Goal: Task Accomplishment & Management: Manage account settings

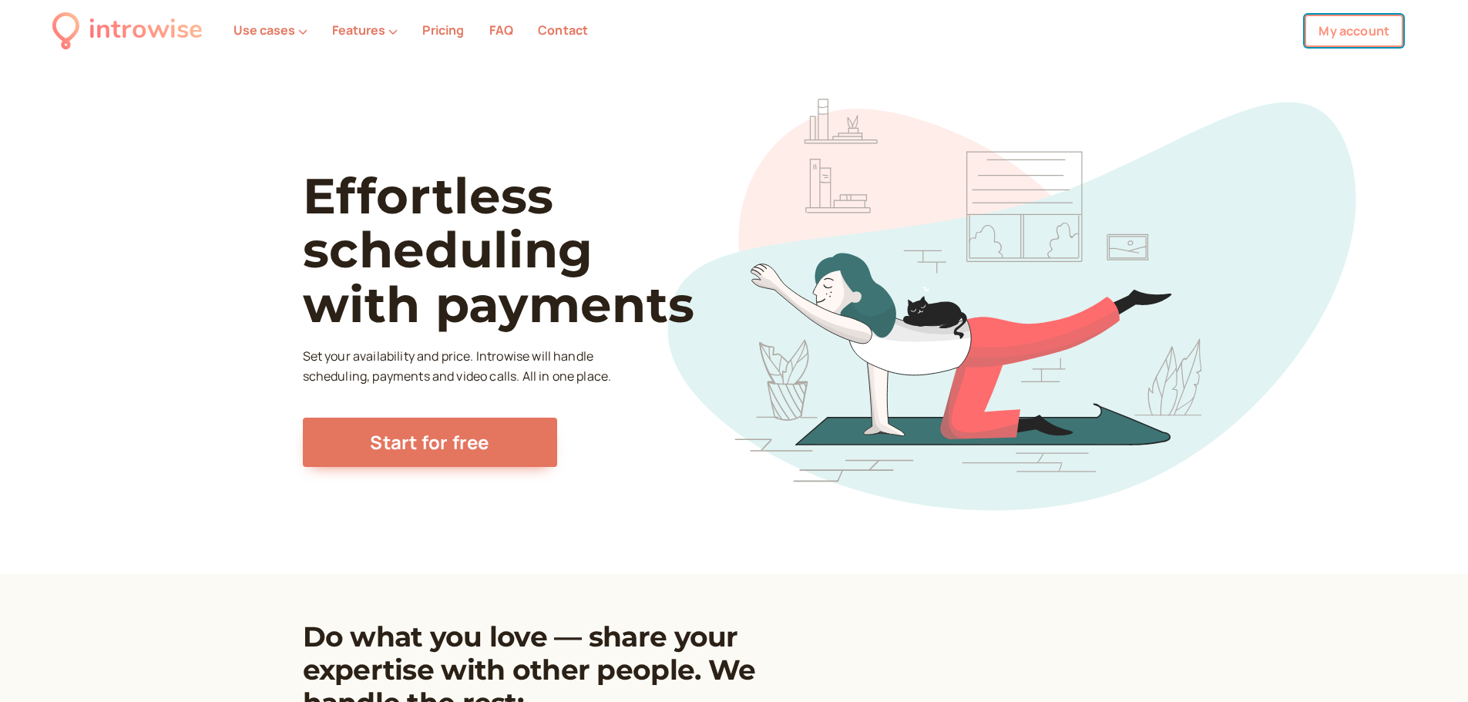
click at [1364, 37] on link "My account" at bounding box center [1353, 31] width 99 height 32
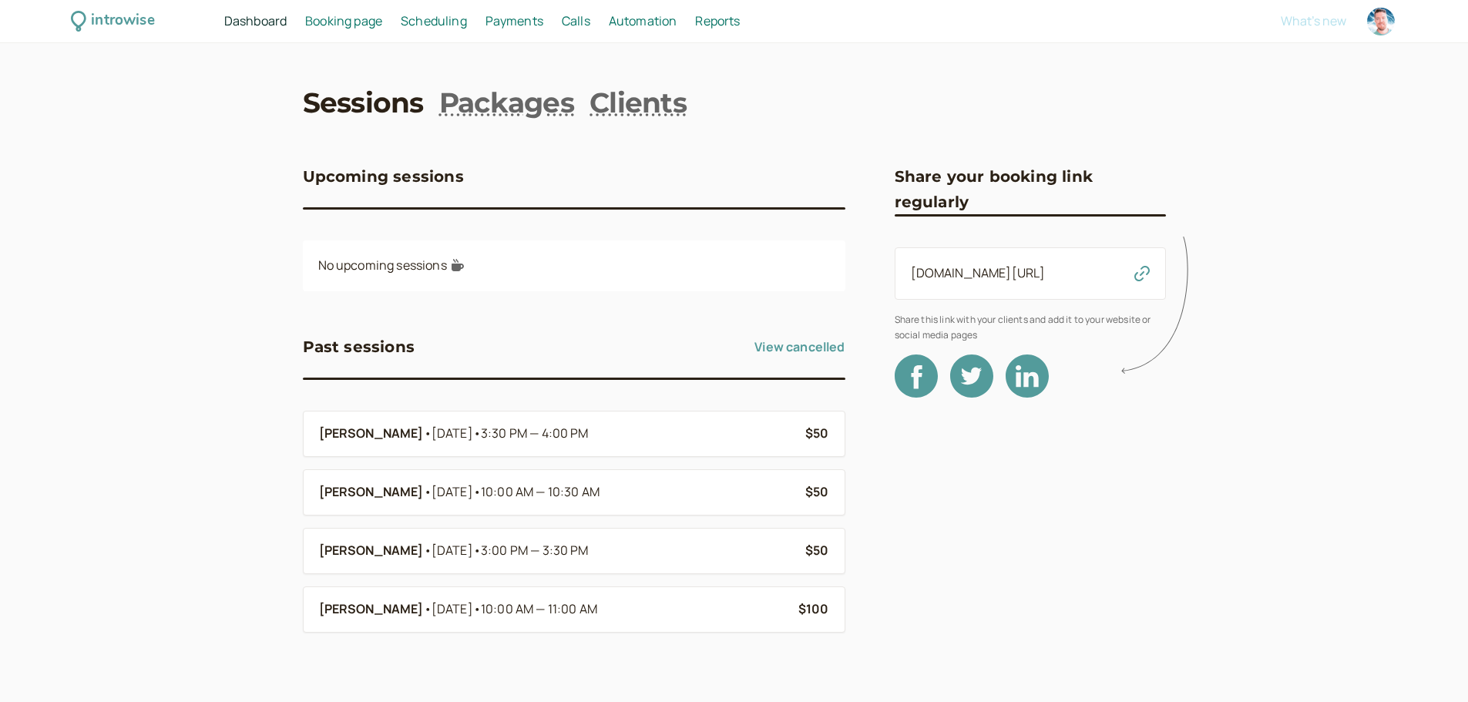
click at [455, 25] on span "Scheduling" at bounding box center [434, 20] width 66 height 17
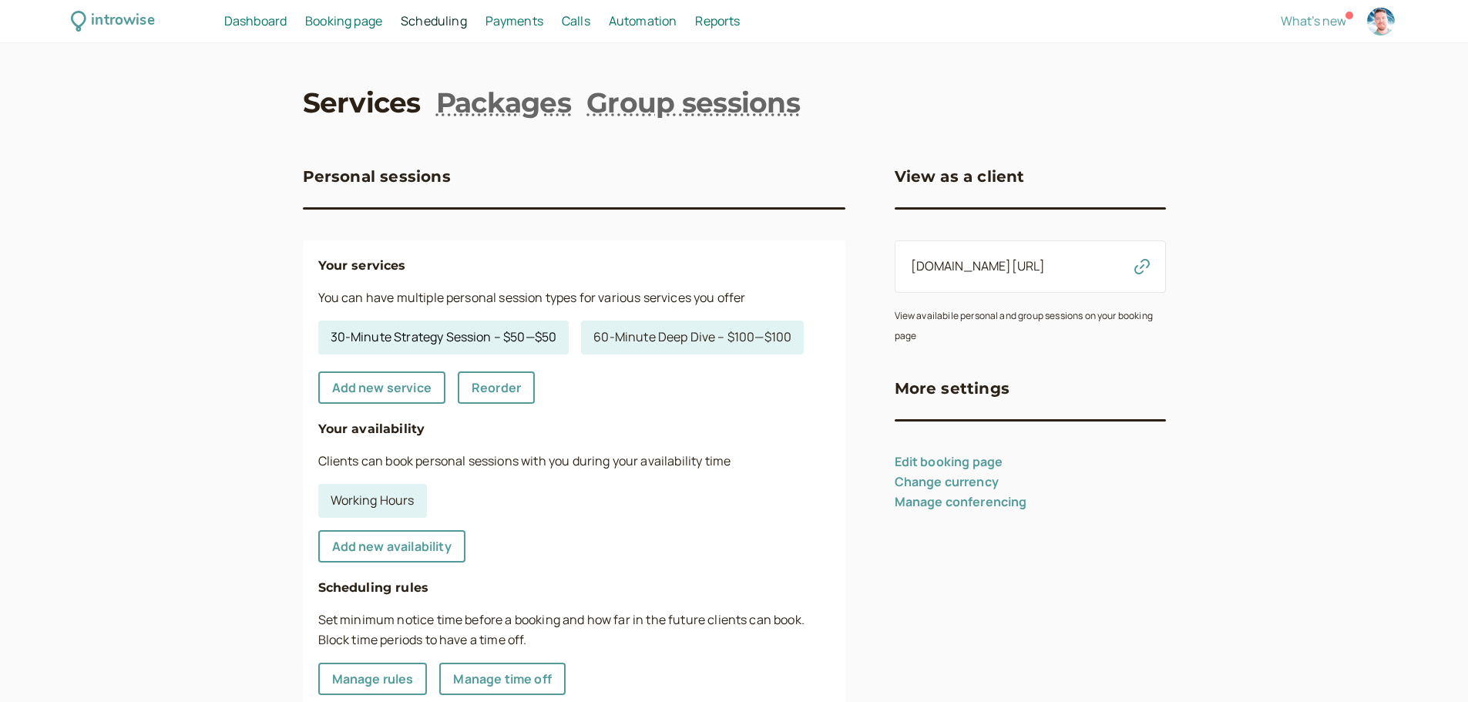
click at [498, 336] on link "30-Minute Strategy Session – $50 — $50" at bounding box center [443, 337] width 251 height 34
select select "30"
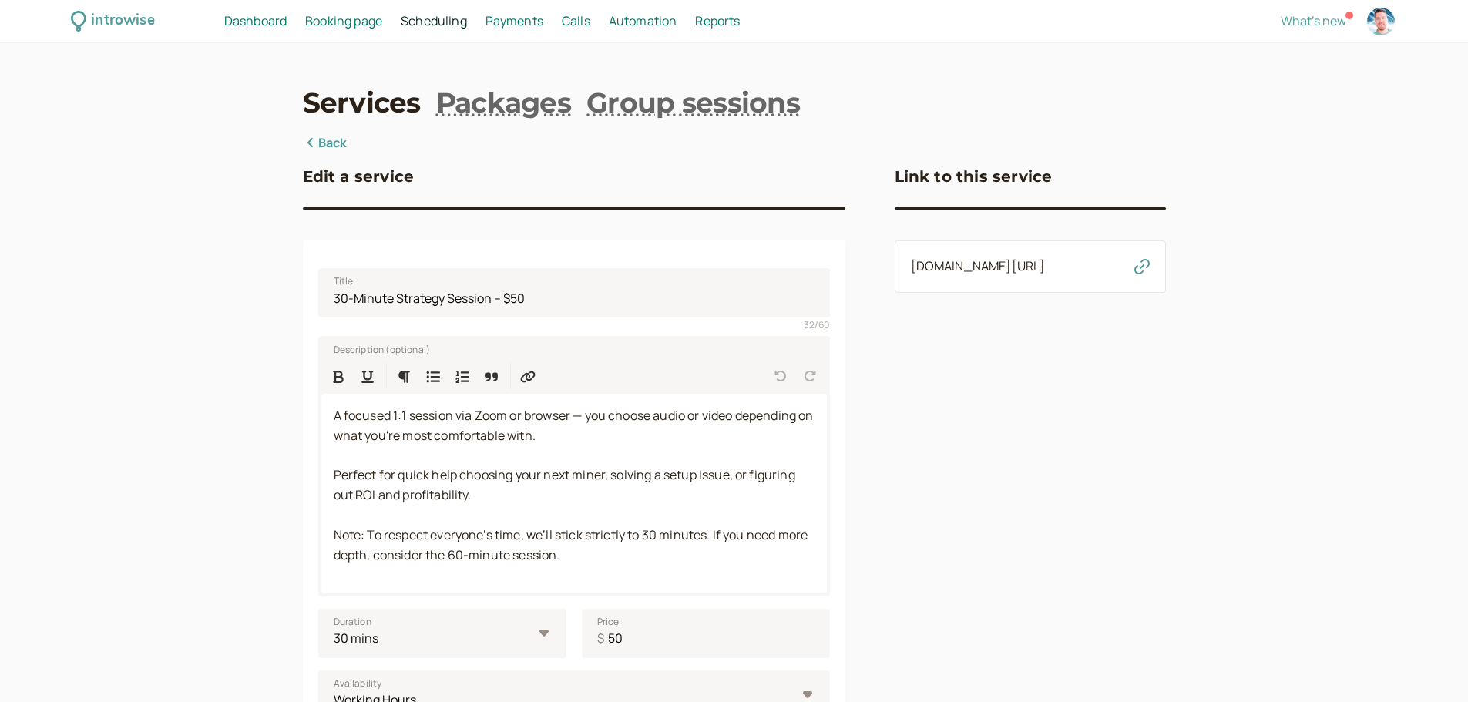
click at [358, 16] on span "Booking page" at bounding box center [343, 20] width 77 height 17
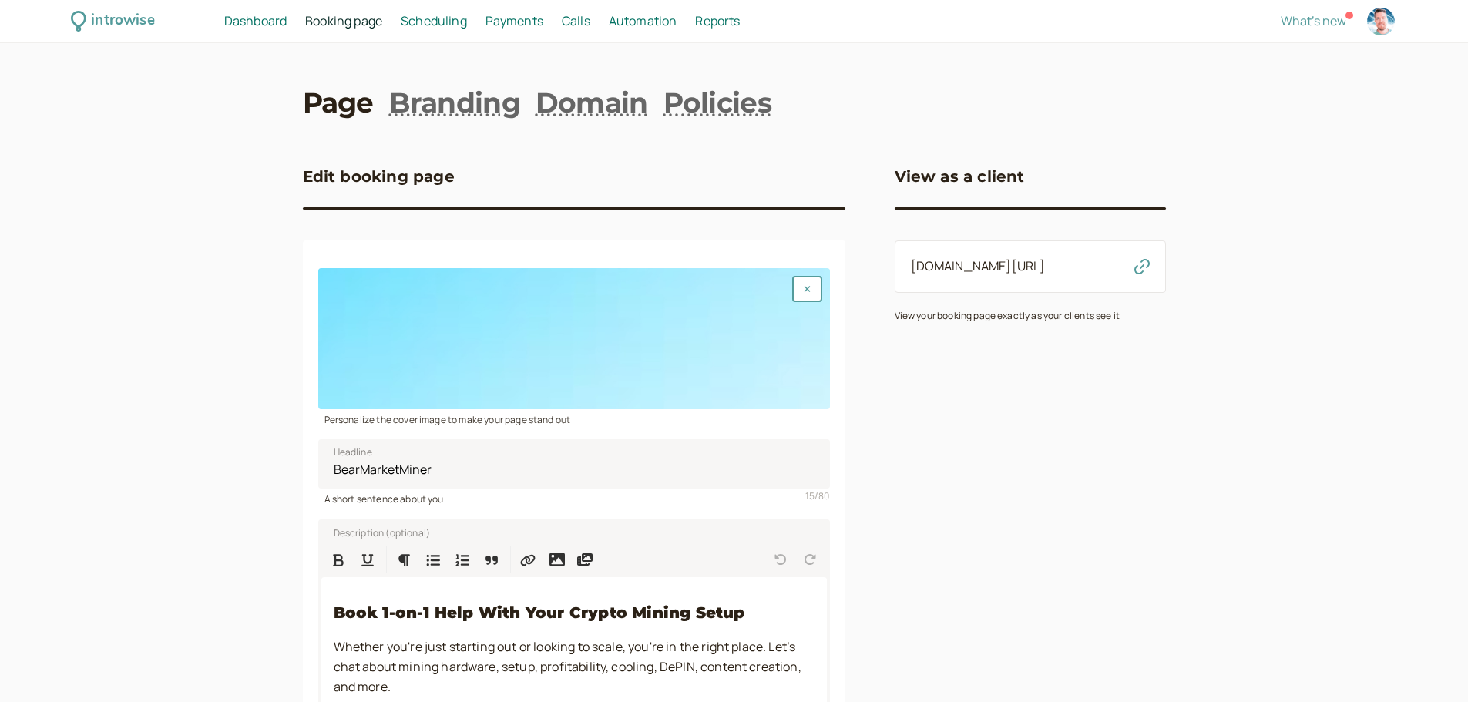
click at [424, 27] on span "Scheduling" at bounding box center [434, 20] width 66 height 17
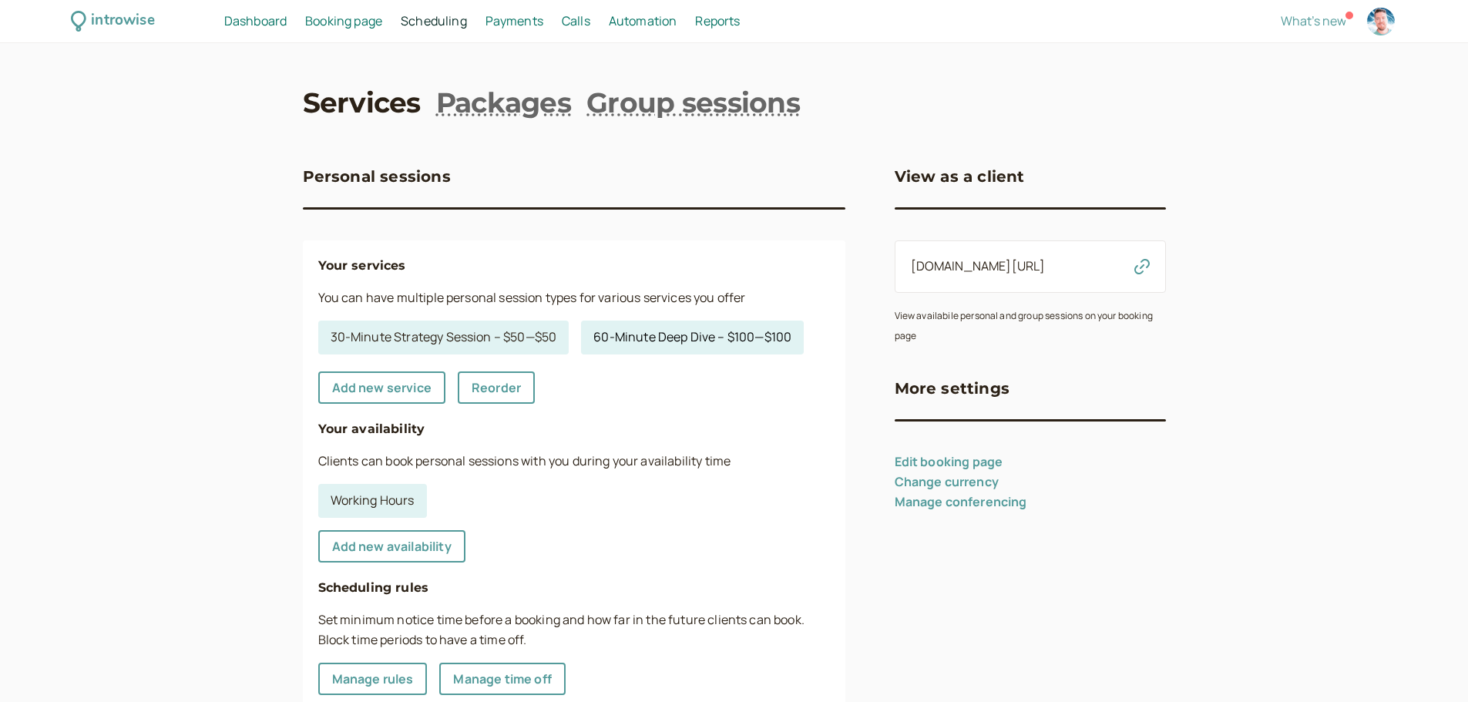
click at [705, 345] on link "60-Minute Deep Dive – $100 — $100" at bounding box center [692, 337] width 223 height 34
select select "60"
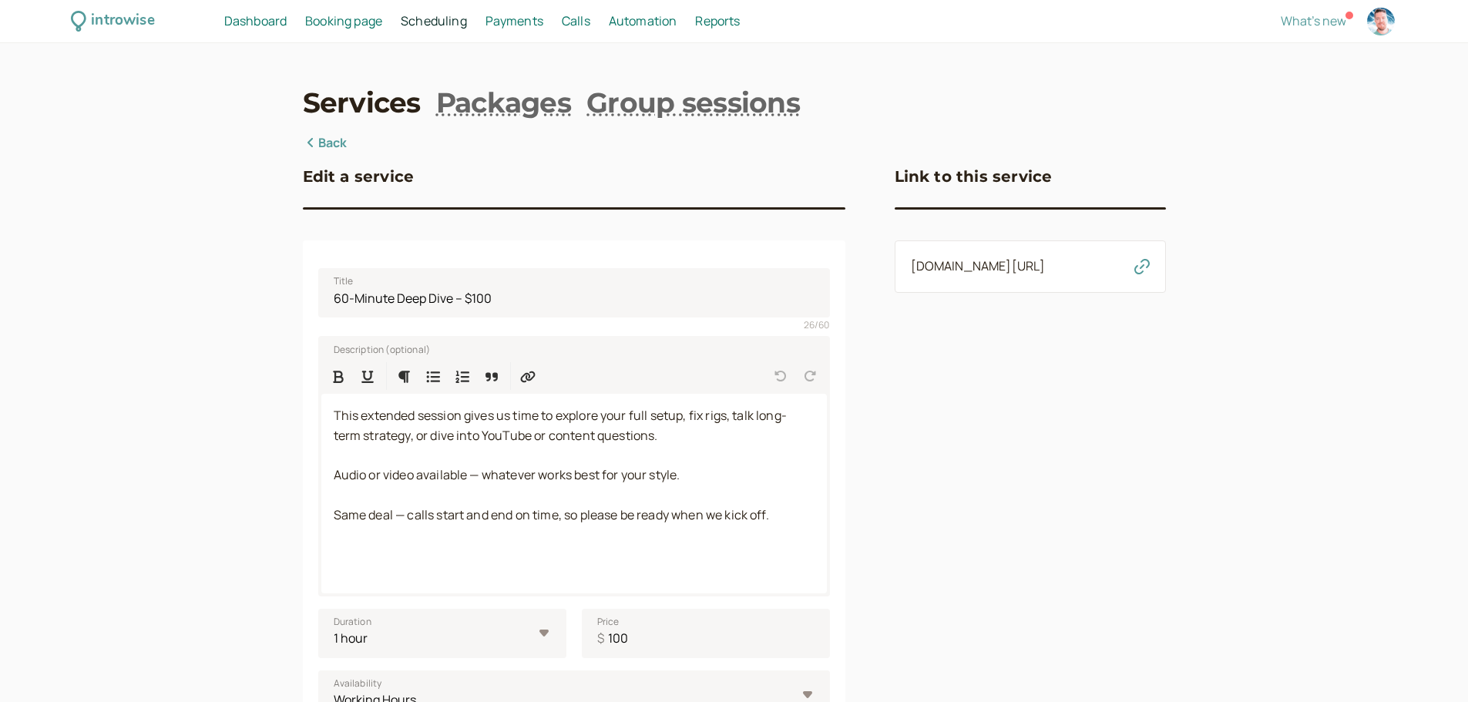
click at [360, 24] on span "Booking page" at bounding box center [343, 20] width 77 height 17
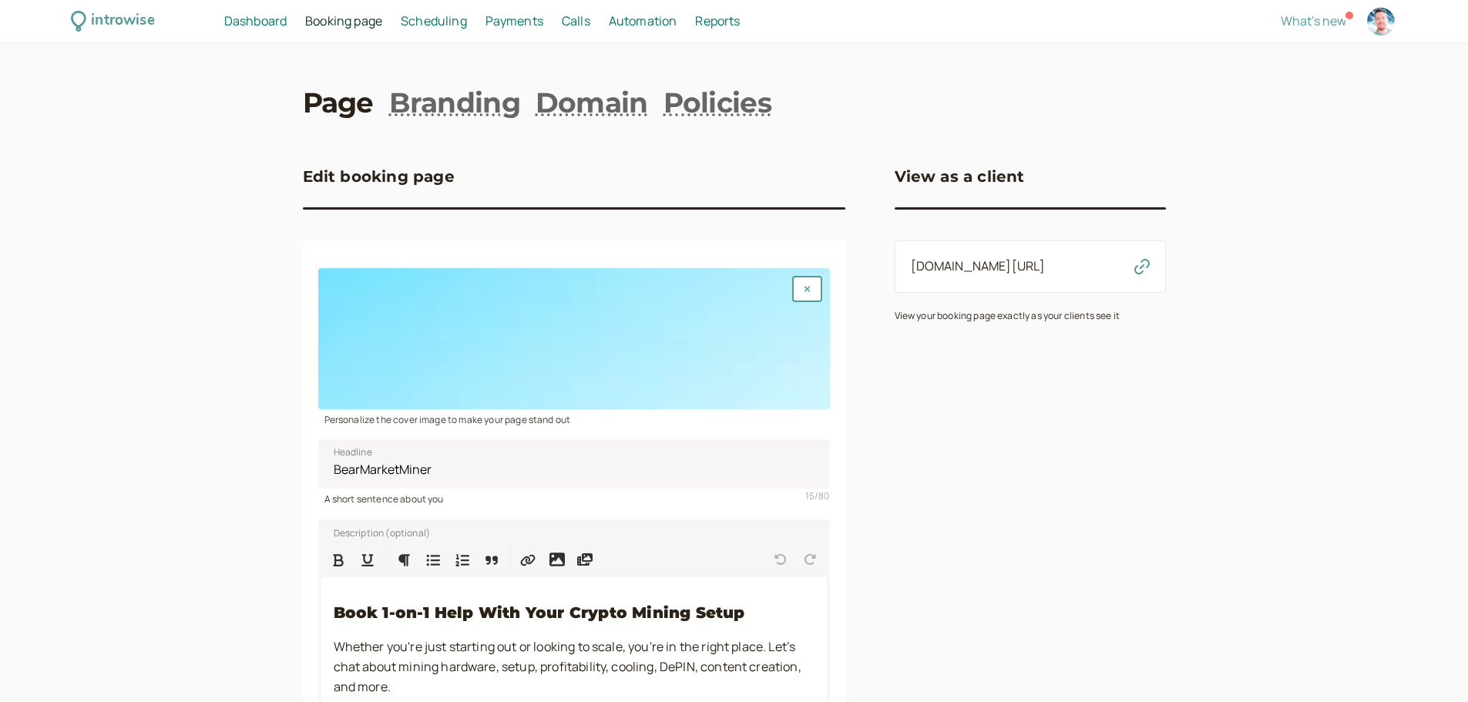
click at [252, 25] on span "Dashboard" at bounding box center [255, 20] width 62 height 17
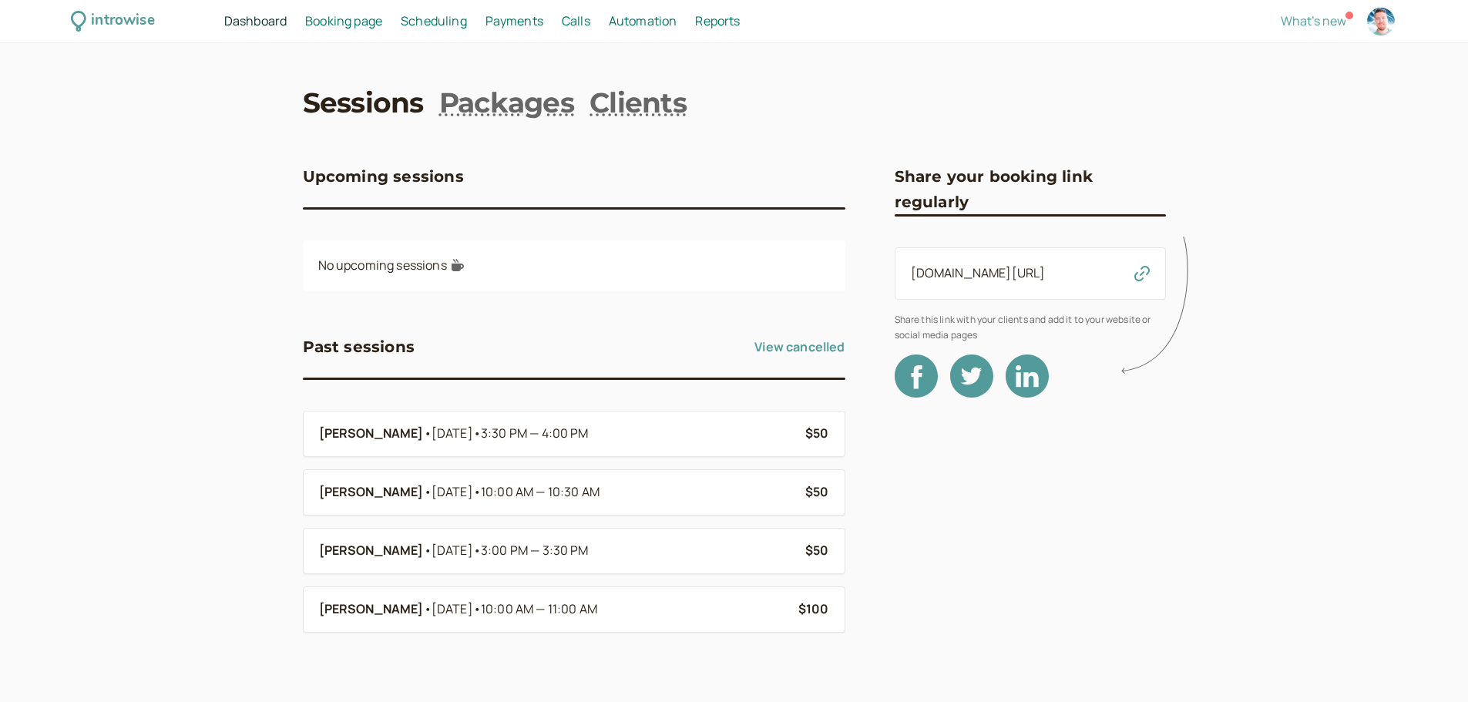
click at [344, 21] on span "Booking page" at bounding box center [343, 20] width 77 height 17
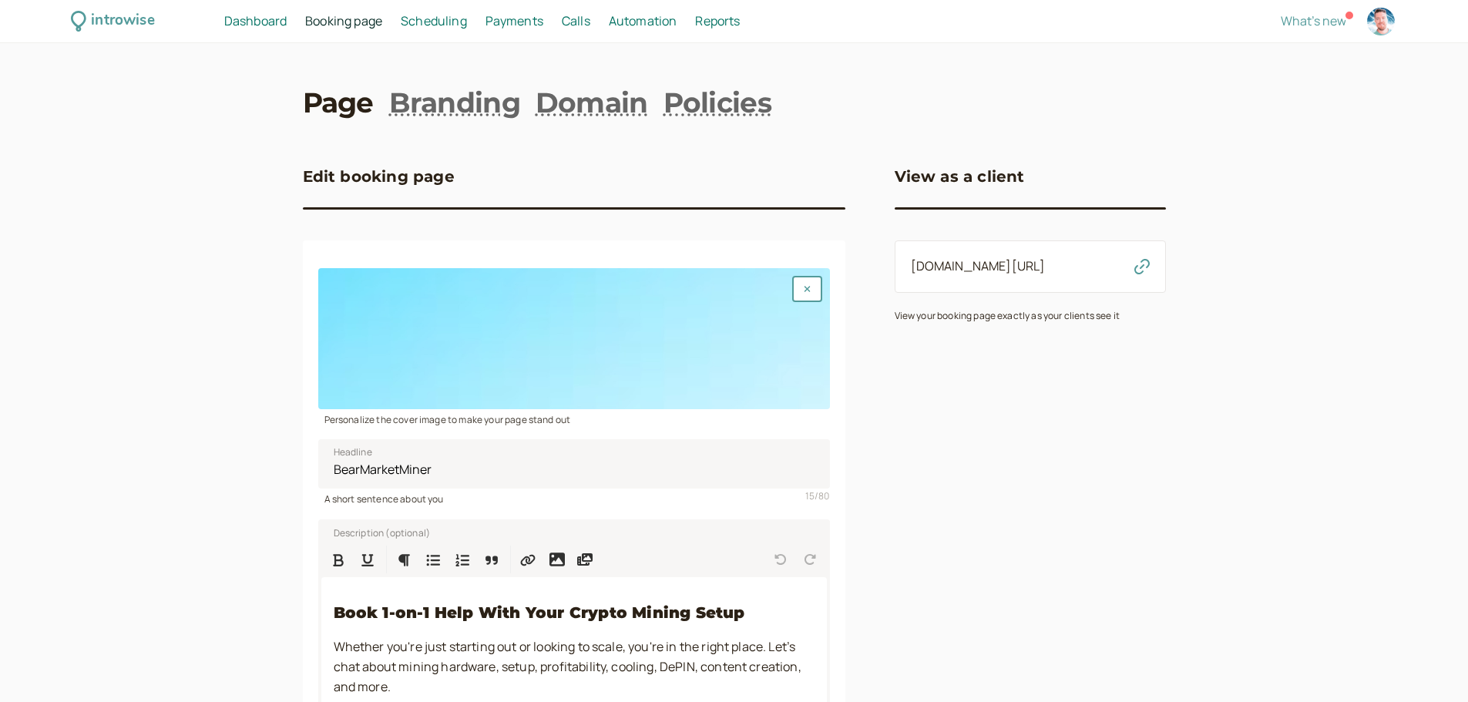
click at [428, 30] on link "Scheduling Scheduling" at bounding box center [434, 22] width 66 height 20
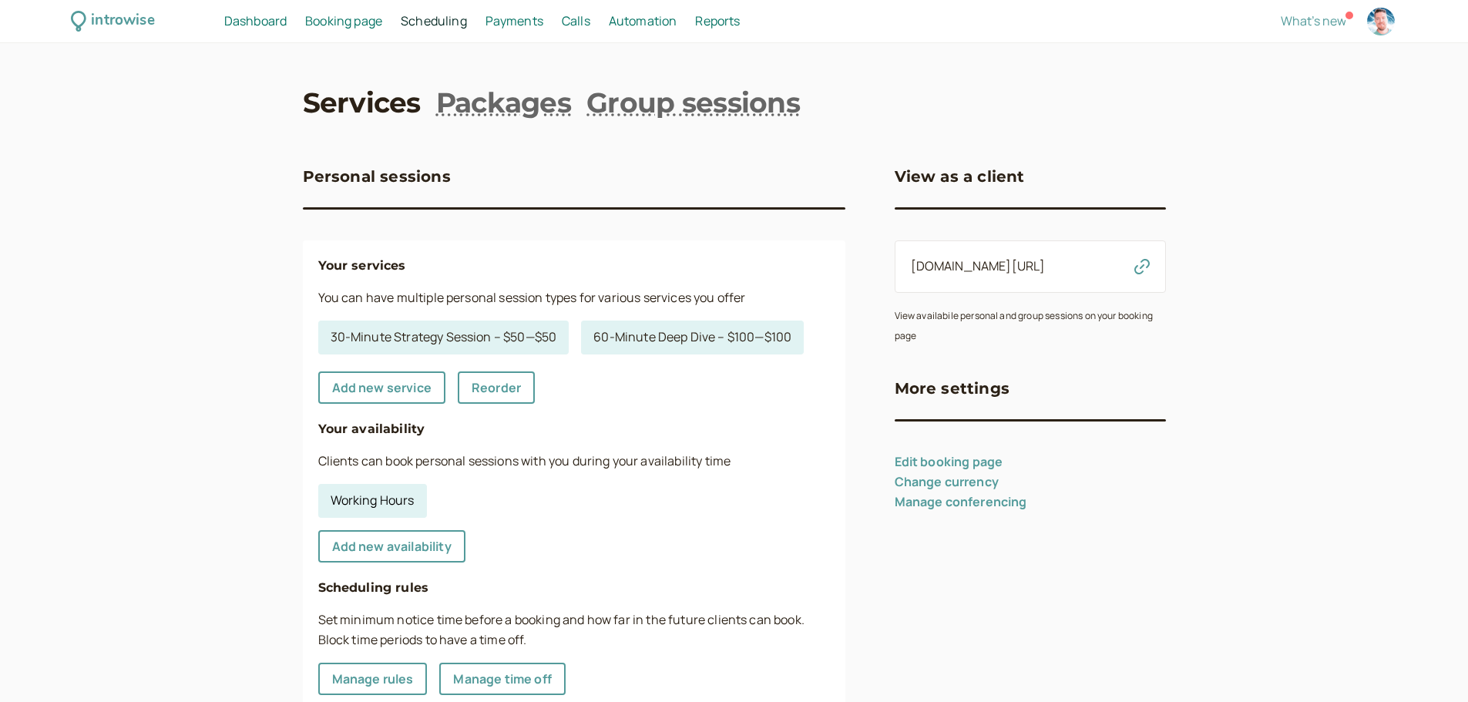
click at [413, 505] on link "Working Hours" at bounding box center [372, 501] width 109 height 34
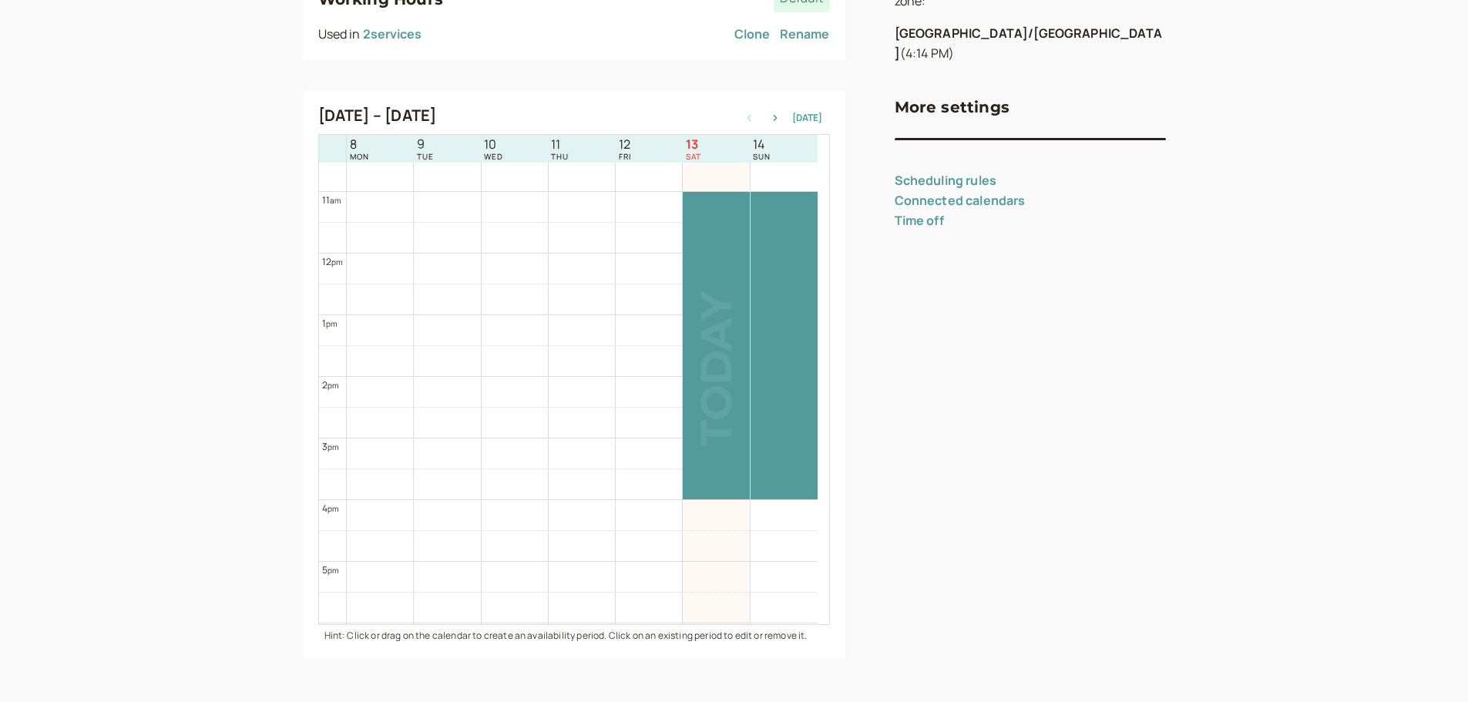
scroll to position [636, 0]
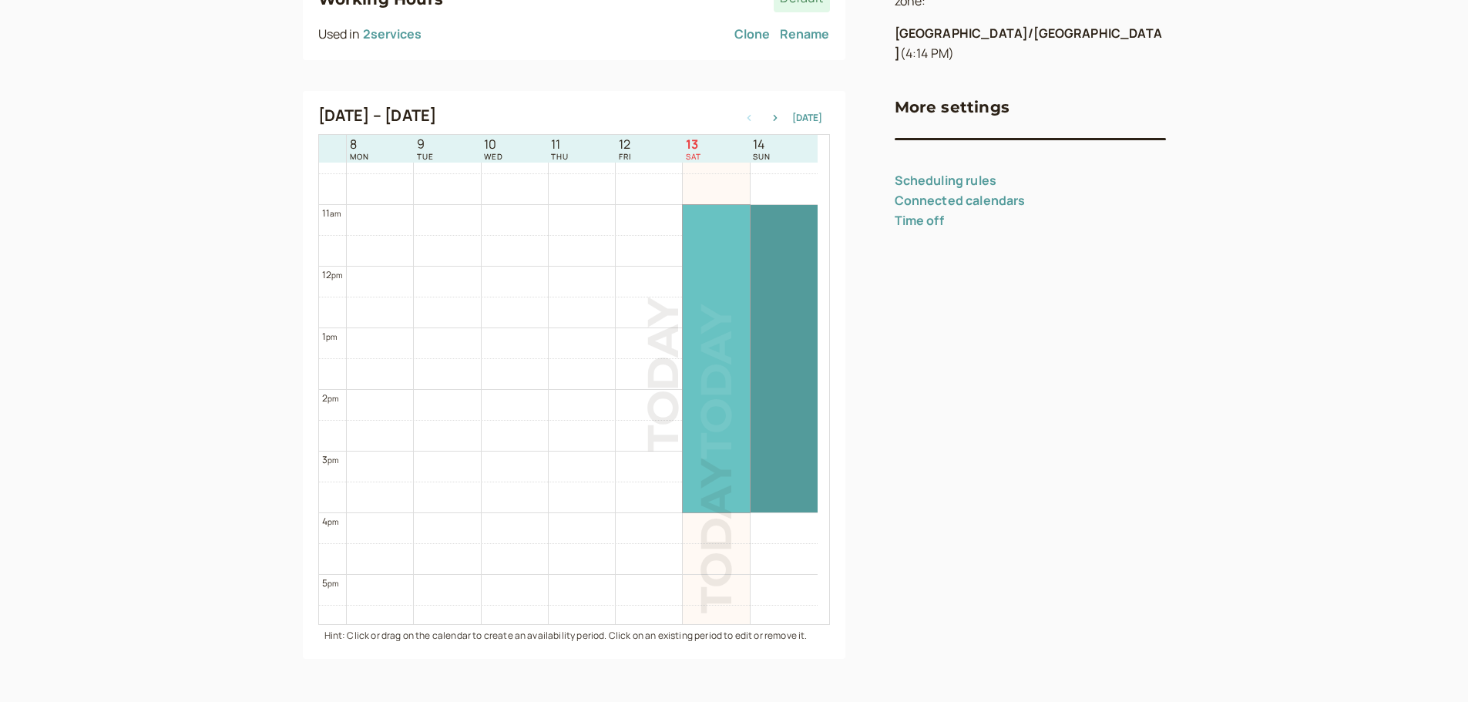
drag, startPoint x: 710, startPoint y: 242, endPoint x: 714, endPoint y: 221, distance: 21.2
click at [714, 221] on div at bounding box center [716, 358] width 66 height 307
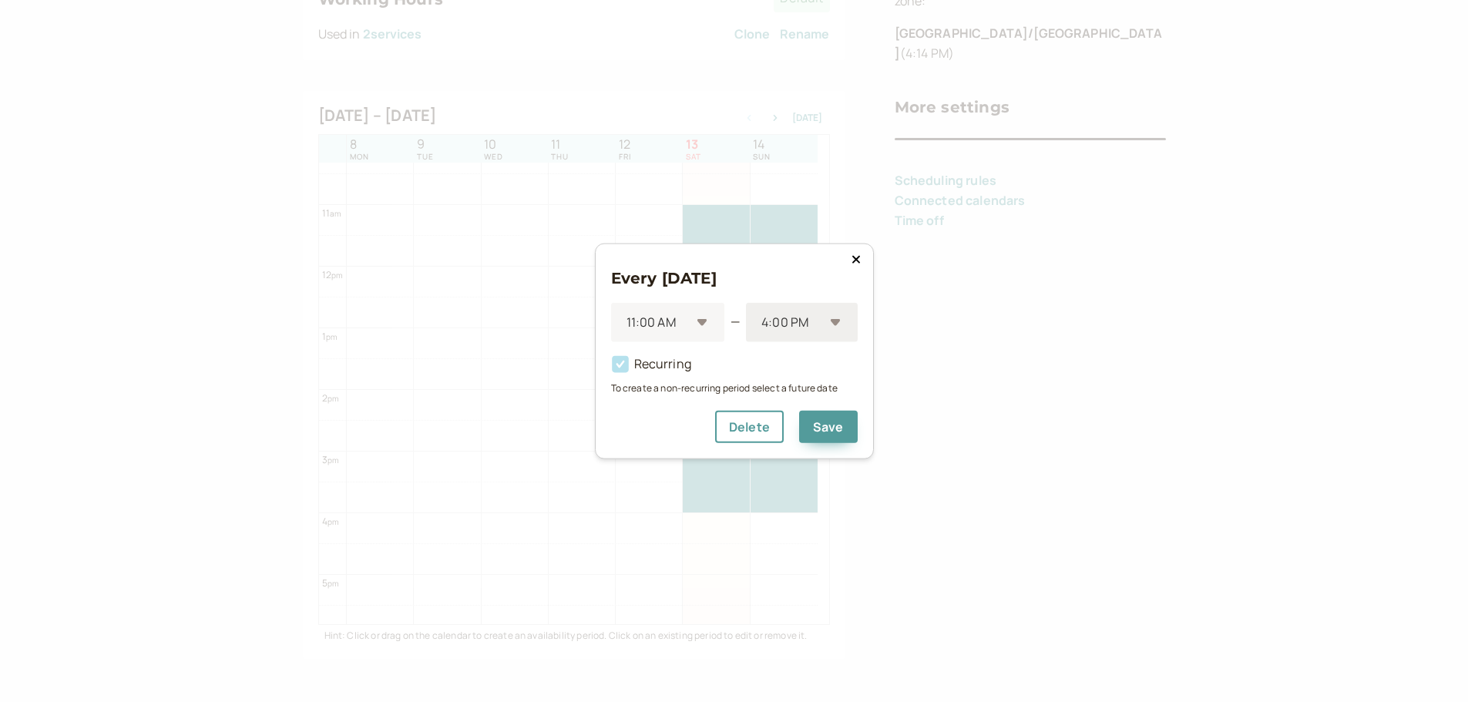
click at [836, 322] on div "4:00 PM" at bounding box center [801, 322] width 111 height 39
click at [814, 393] on div "2:00 PM" at bounding box center [801, 388] width 111 height 32
click at [827, 418] on button "Save" at bounding box center [828, 427] width 59 height 32
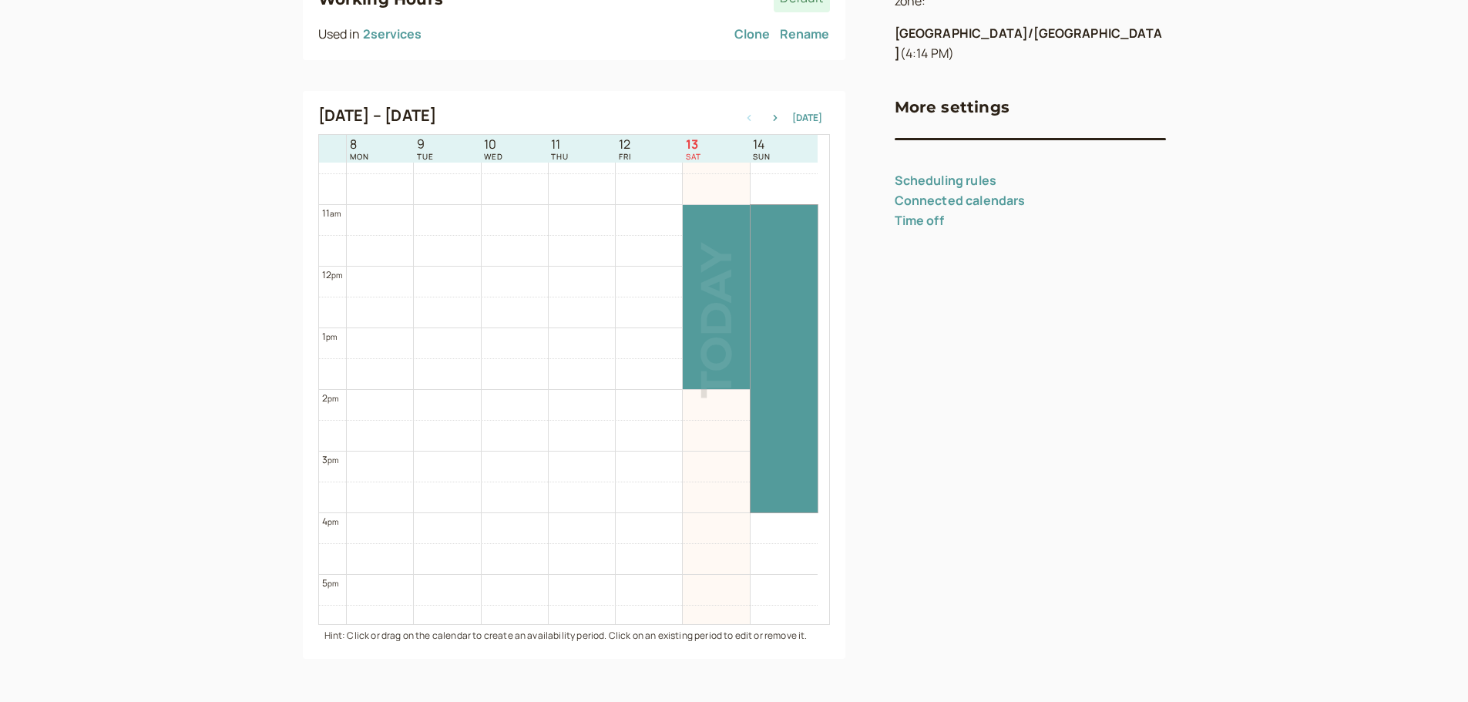
drag, startPoint x: 790, startPoint y: 216, endPoint x: 771, endPoint y: 247, distance: 36.6
click at [771, 247] on link at bounding box center [783, 358] width 67 height 307
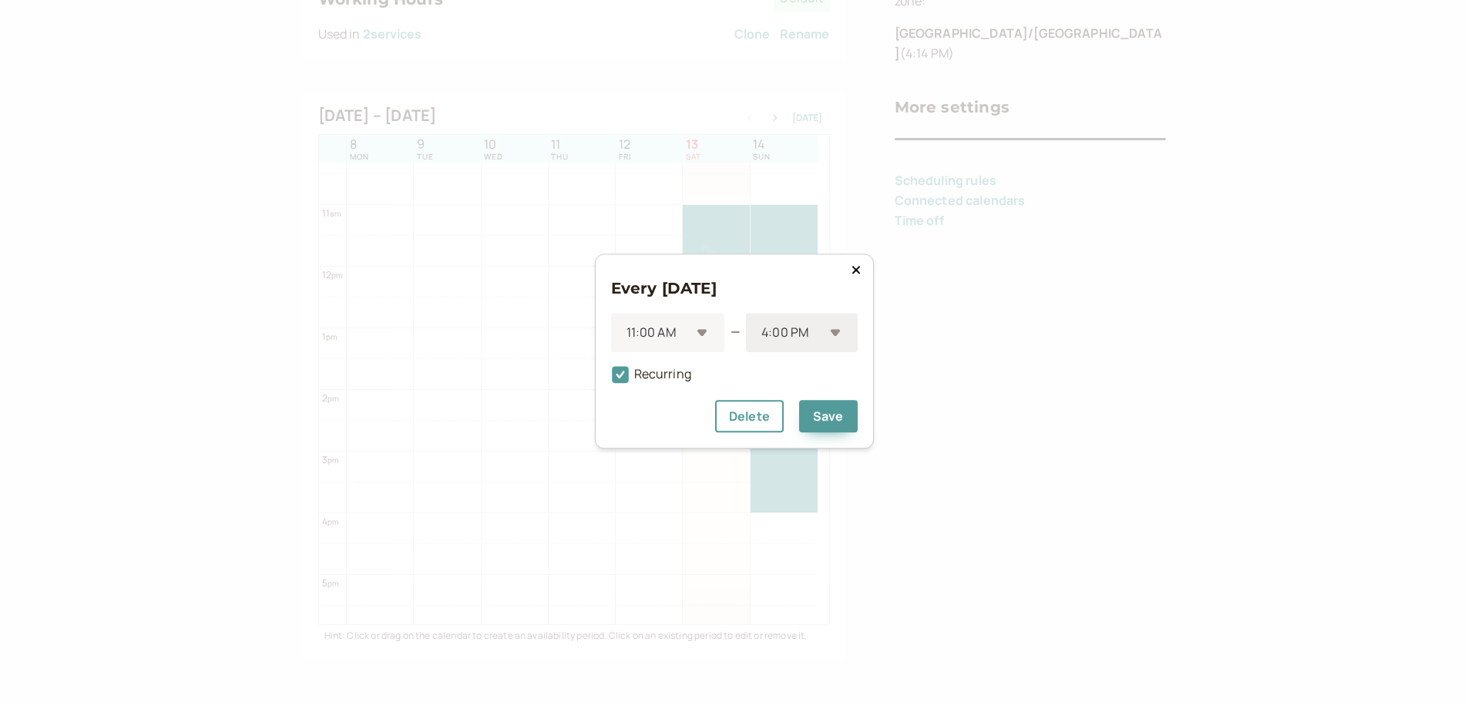
click at [838, 337] on div "4:00 PM" at bounding box center [801, 332] width 111 height 39
click at [821, 384] on div "2:00 PM" at bounding box center [801, 372] width 111 height 32
click at [818, 414] on button "Save" at bounding box center [828, 416] width 59 height 32
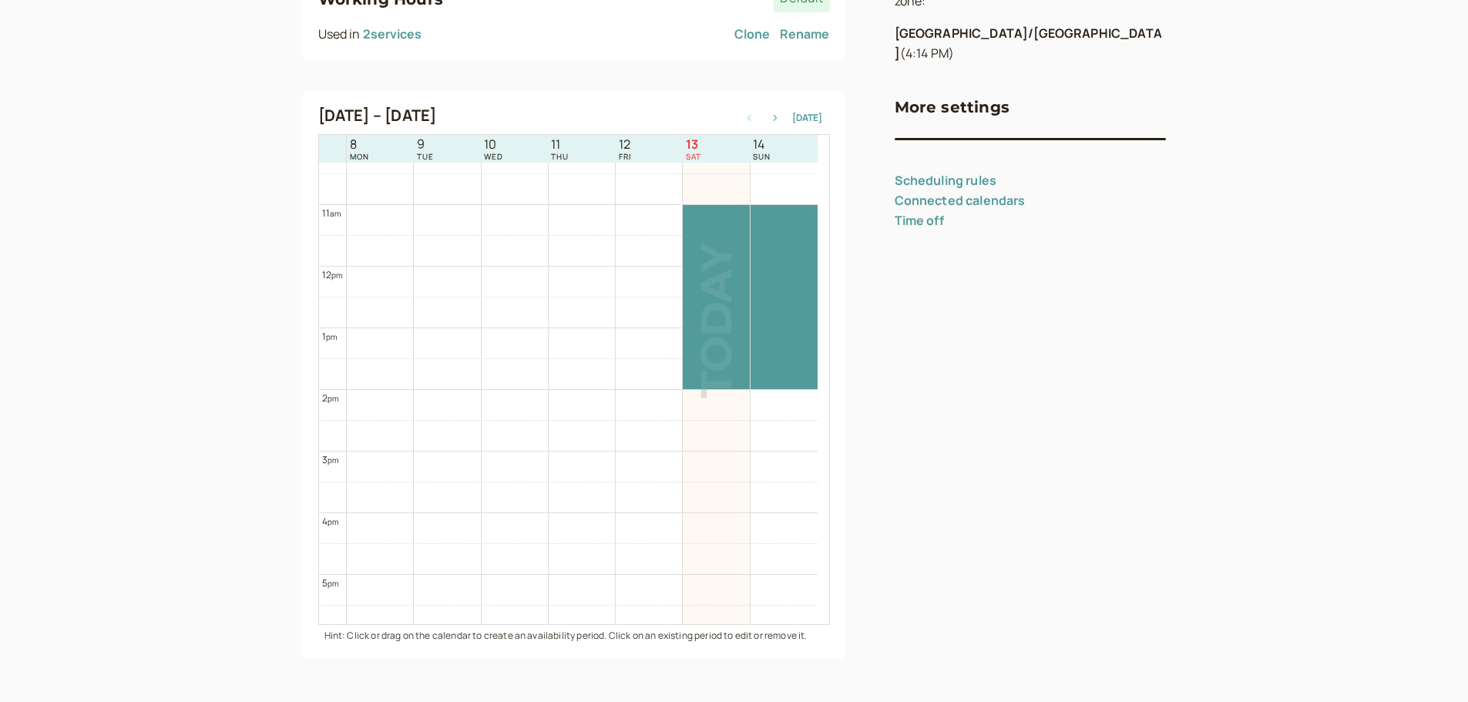
click at [777, 116] on icon "button" at bounding box center [775, 118] width 4 height 6
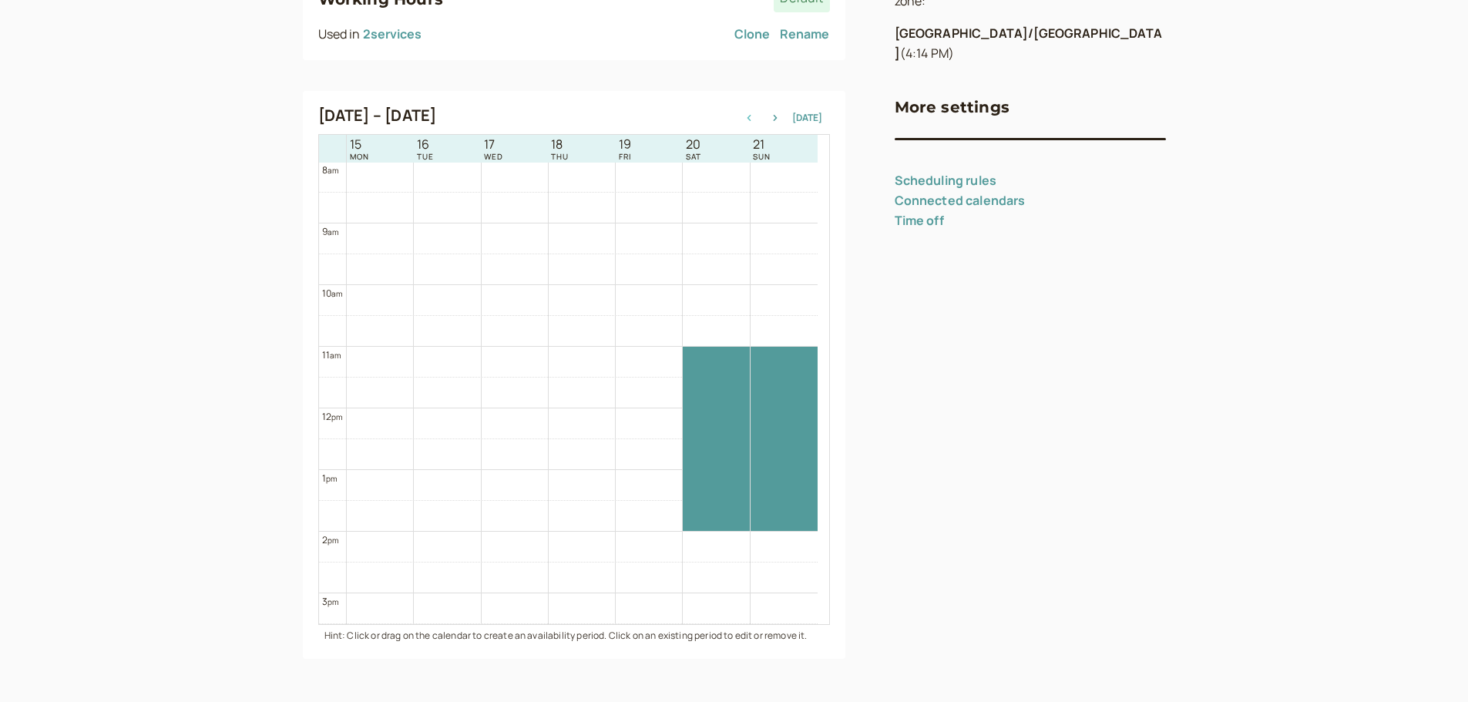
click at [753, 116] on icon "button" at bounding box center [749, 118] width 18 height 6
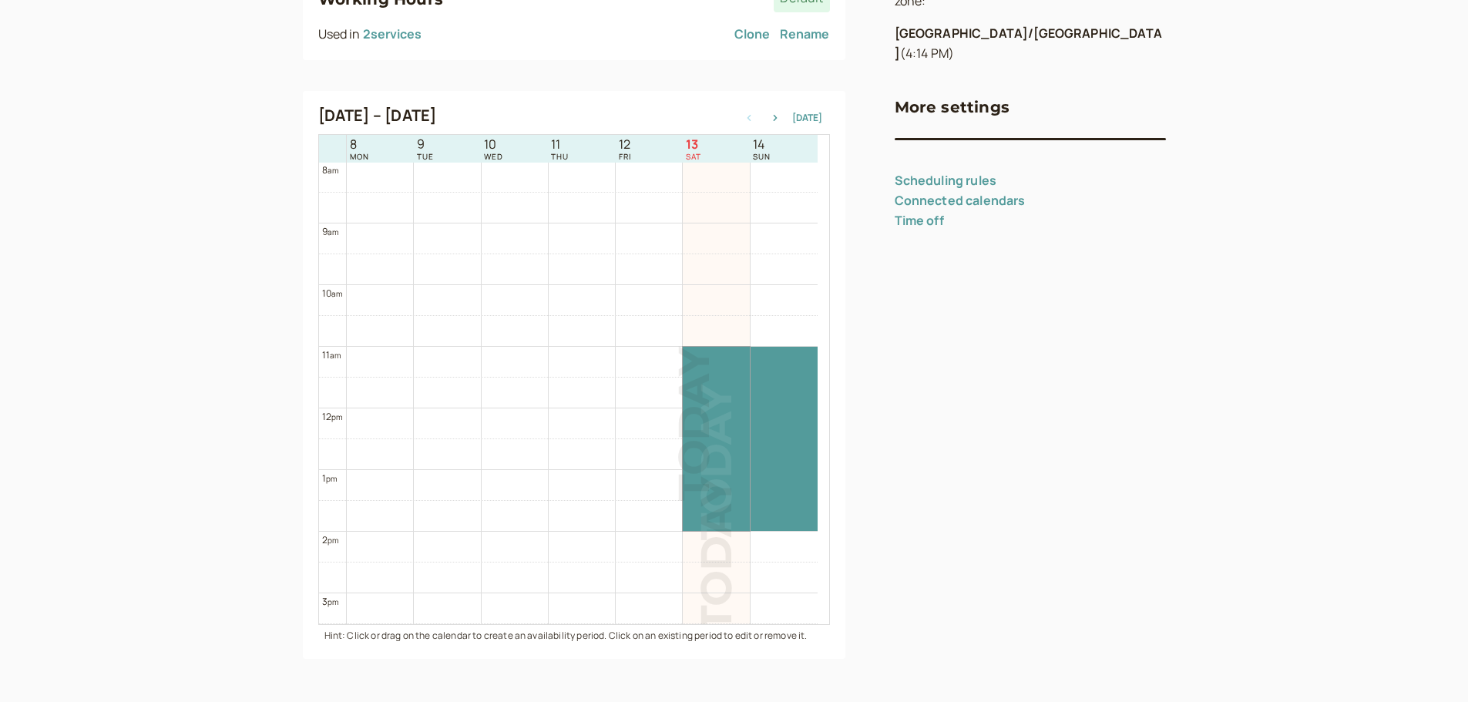
drag, startPoint x: 720, startPoint y: 379, endPoint x: 710, endPoint y: 394, distance: 18.8
click at [710, 394] on link at bounding box center [716, 439] width 66 height 184
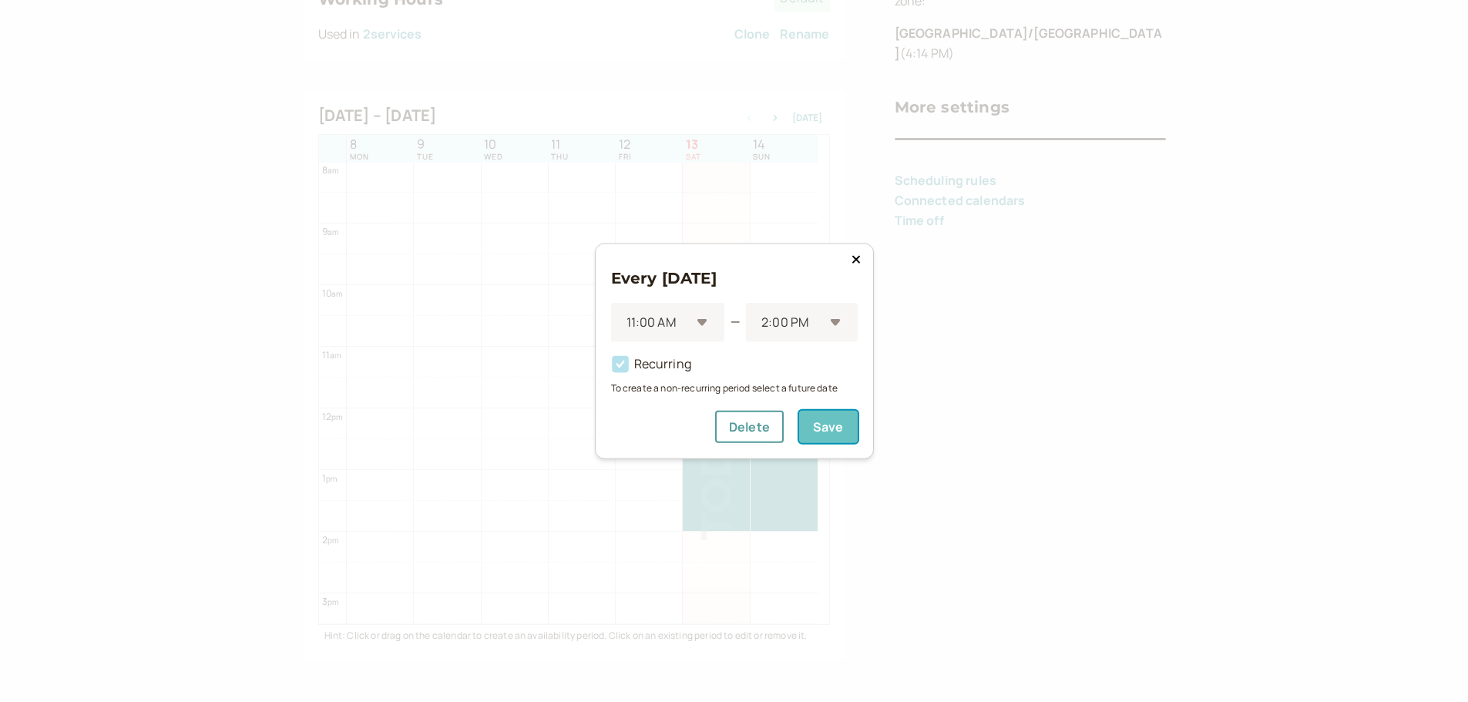
click at [822, 420] on button "Save" at bounding box center [828, 427] width 59 height 32
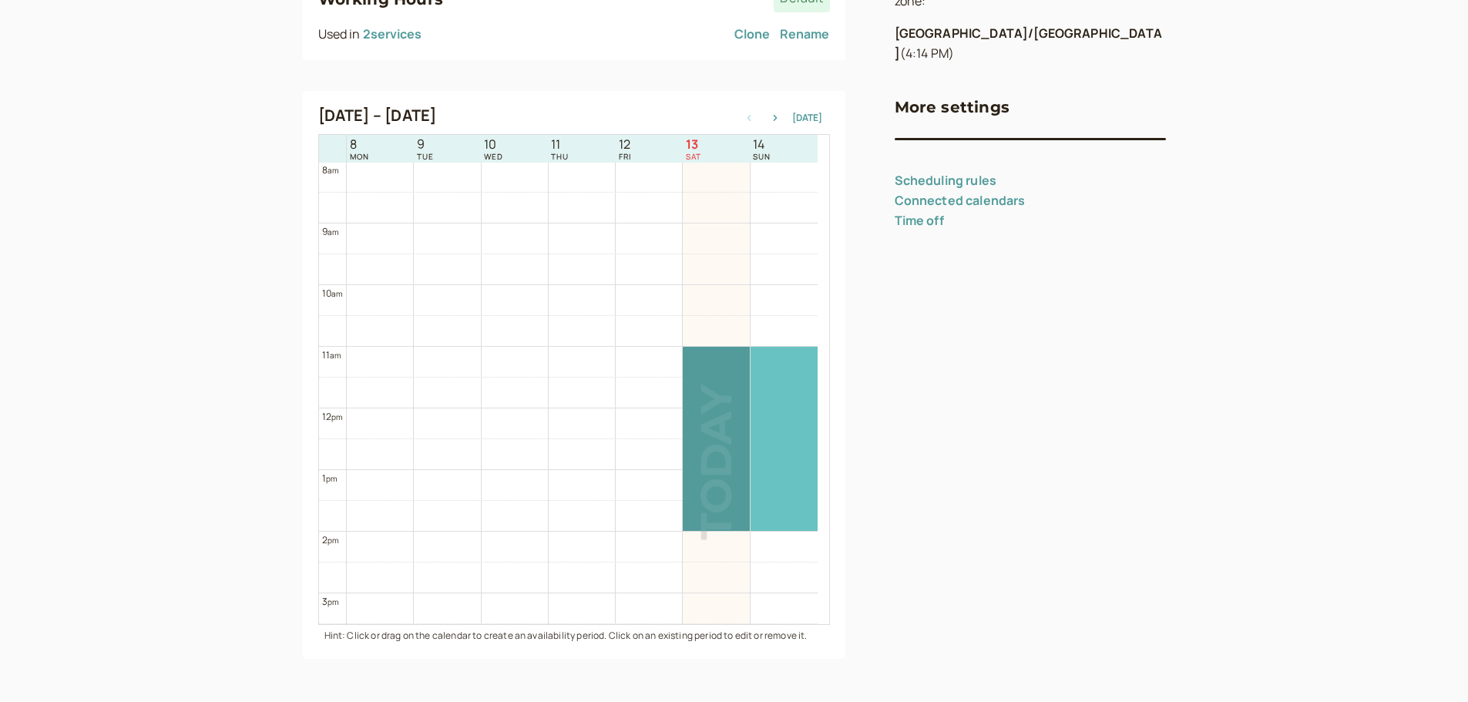
click at [790, 381] on div at bounding box center [783, 439] width 67 height 184
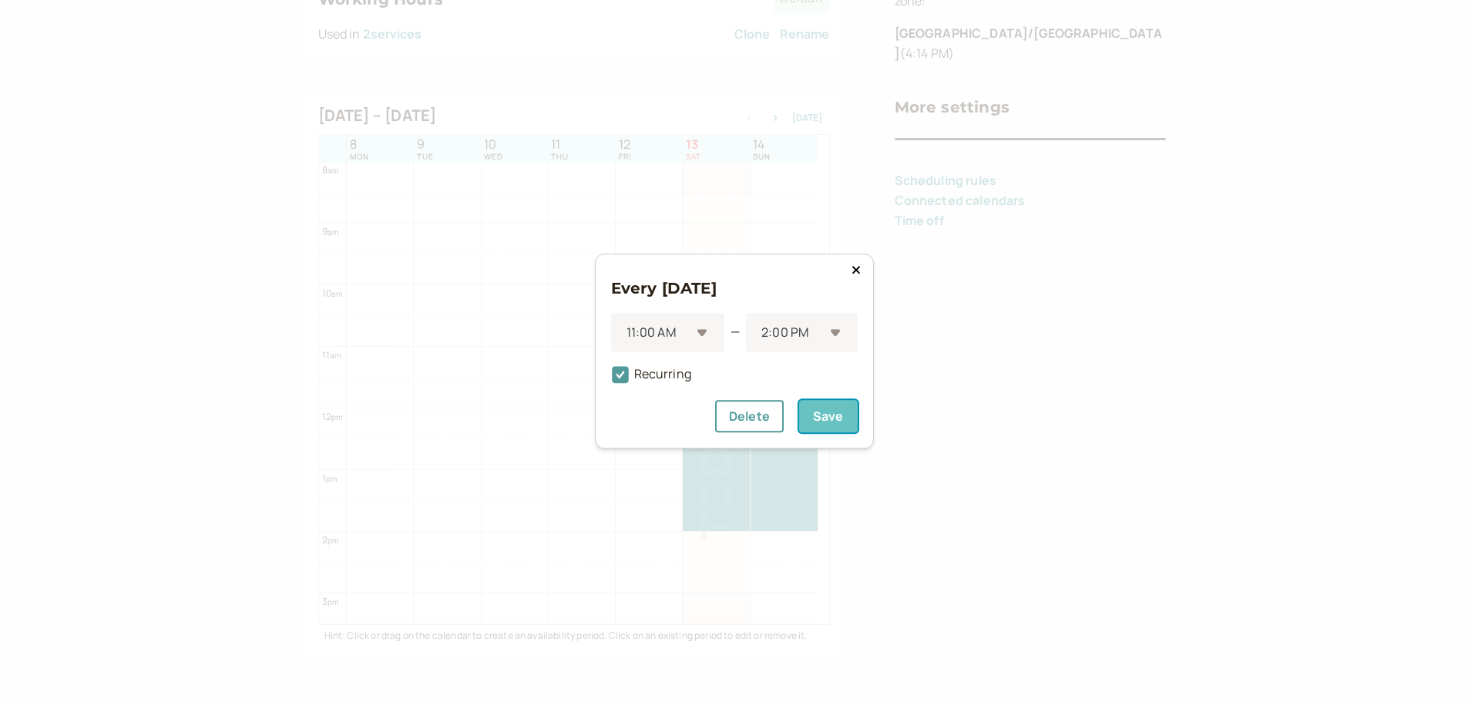
click at [838, 423] on button "Save" at bounding box center [828, 416] width 59 height 32
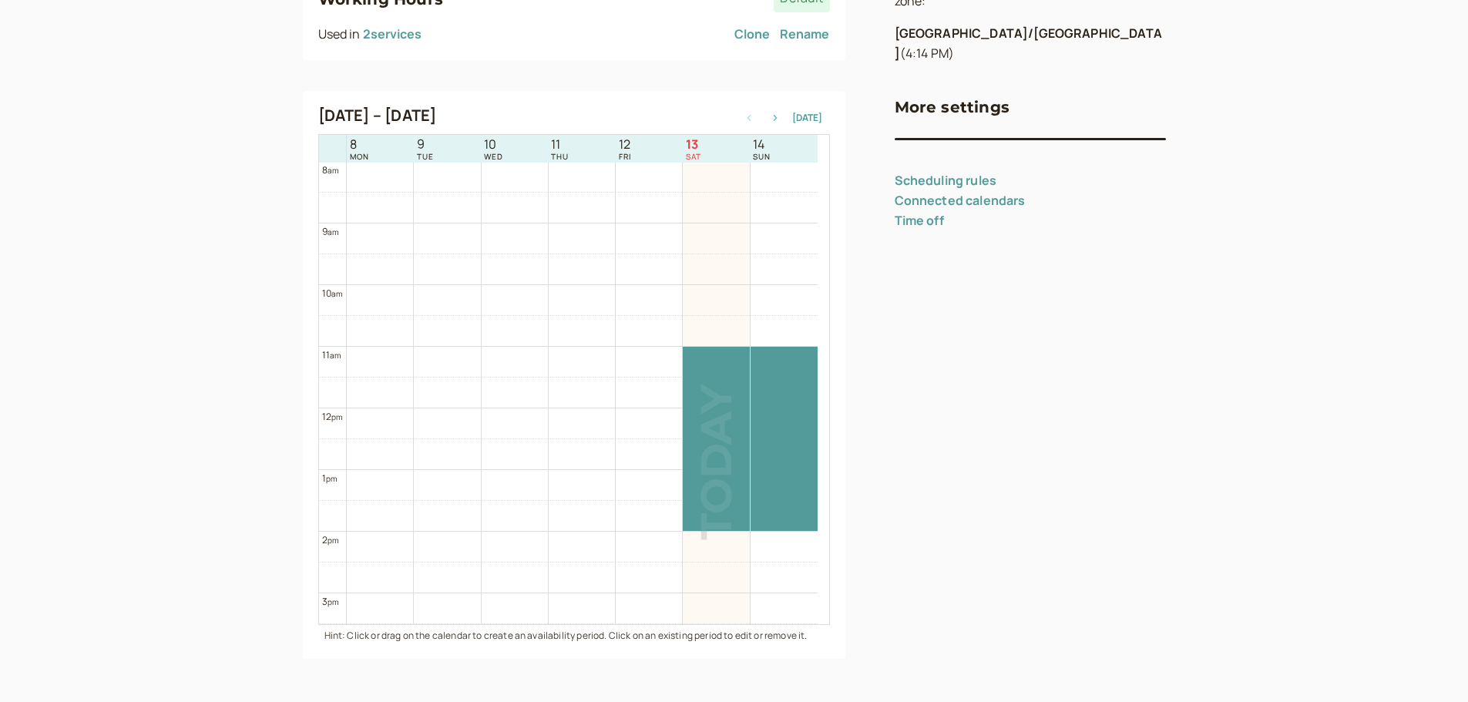
click at [783, 120] on icon "button" at bounding box center [775, 118] width 18 height 6
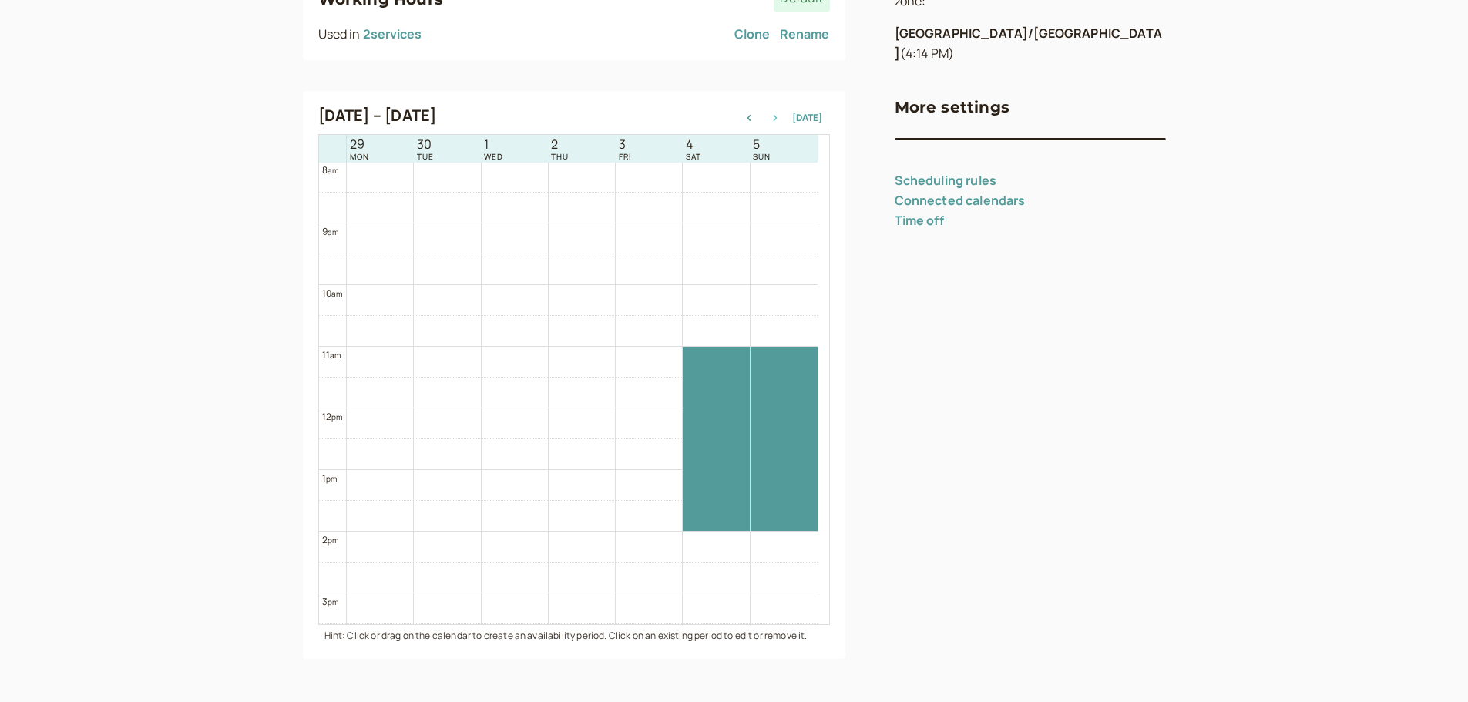
click at [783, 120] on icon "button" at bounding box center [775, 118] width 18 height 6
